Goal: Task Accomplishment & Management: Manage account settings

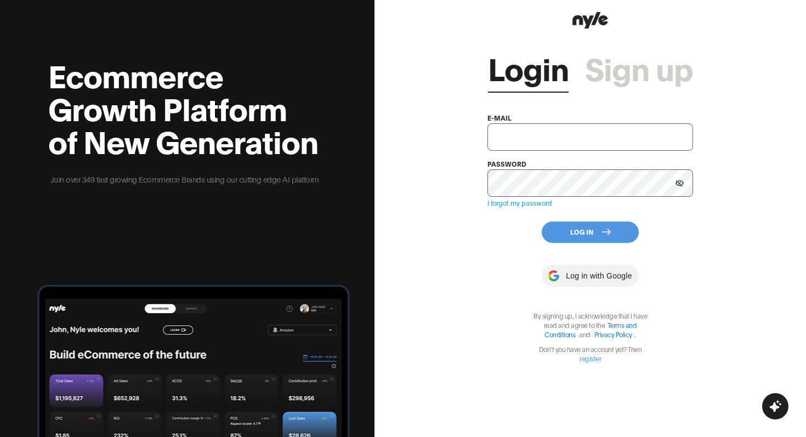
click at [561, 137] on input "text" at bounding box center [590, 136] width 206 height 27
